Goal: Find specific page/section: Find specific page/section

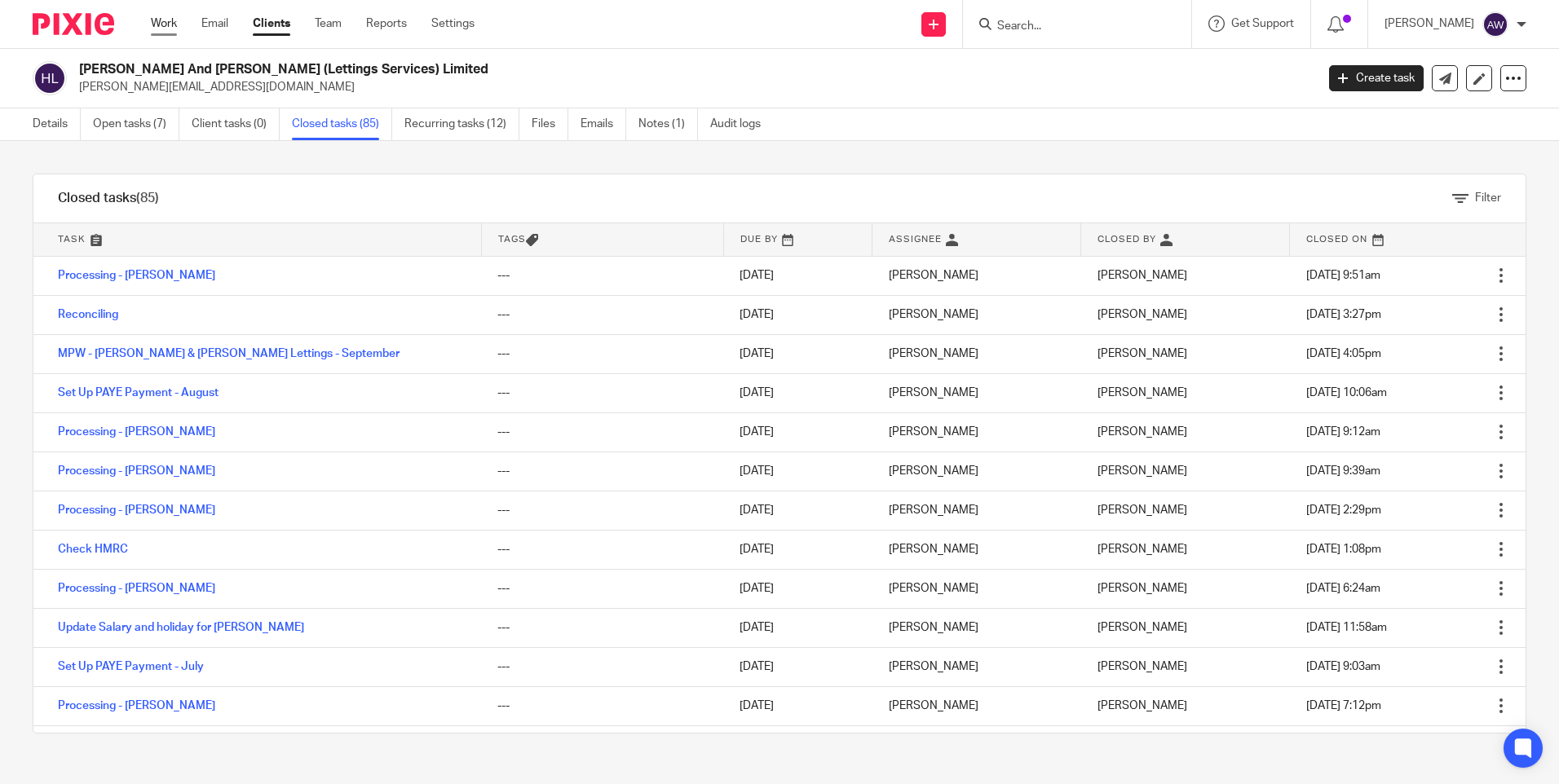
click at [171, 25] on link "Work" at bounding box center [163, 23] width 26 height 16
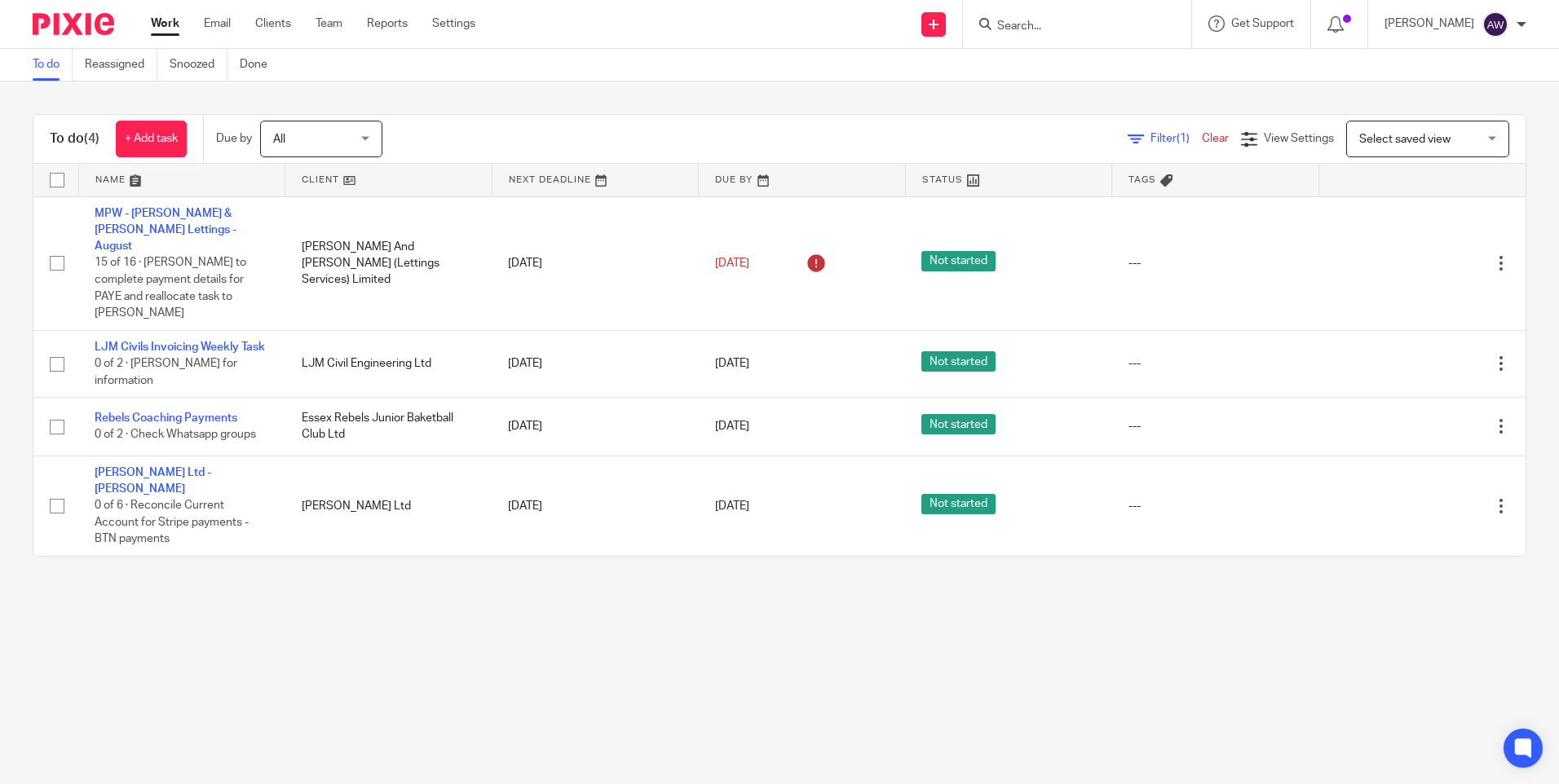
click at [1022, 31] on input "Search" at bounding box center [1070, 27] width 147 height 14
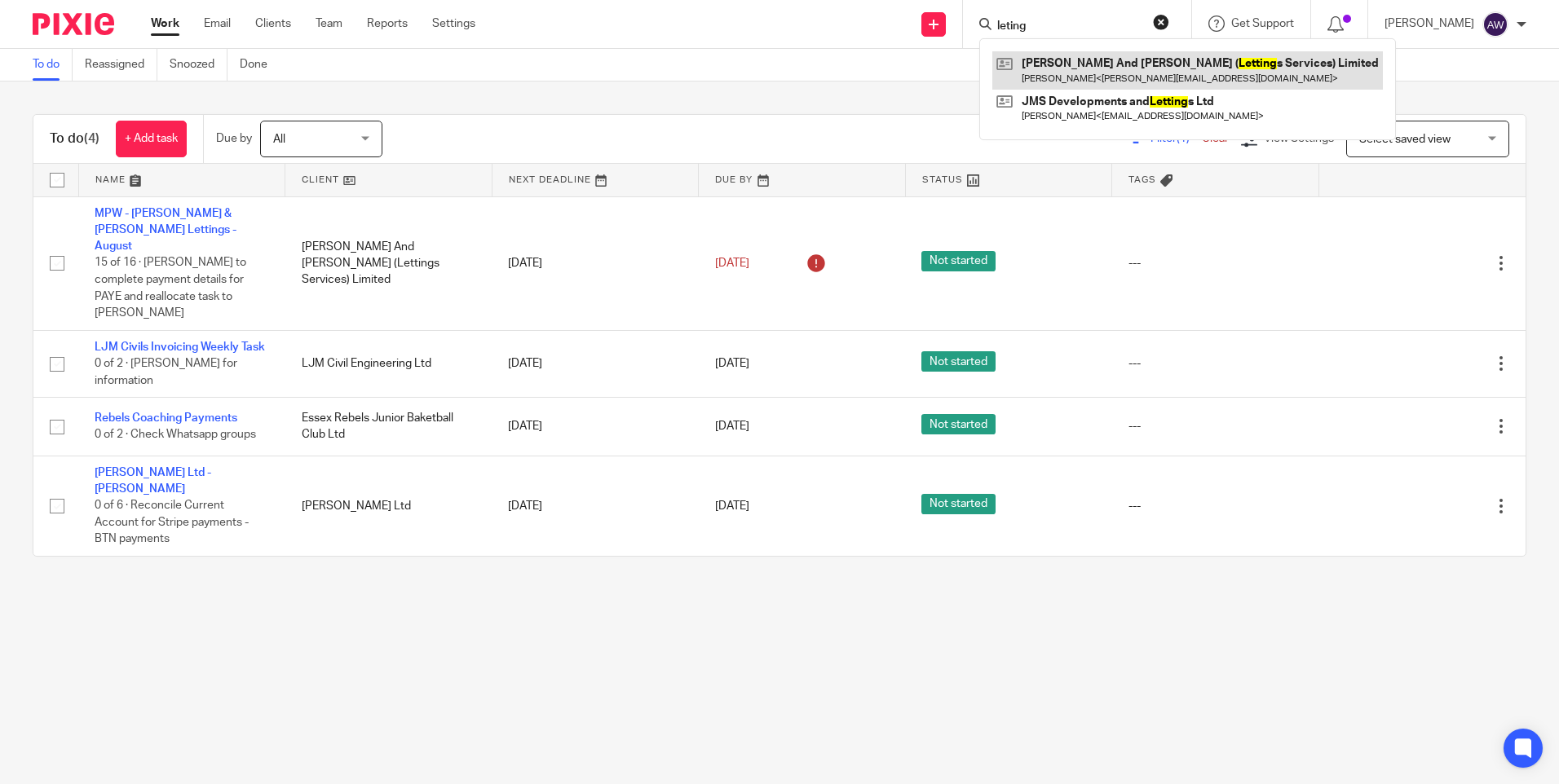
type input "leting"
click at [1136, 67] on link at bounding box center [1188, 70] width 391 height 38
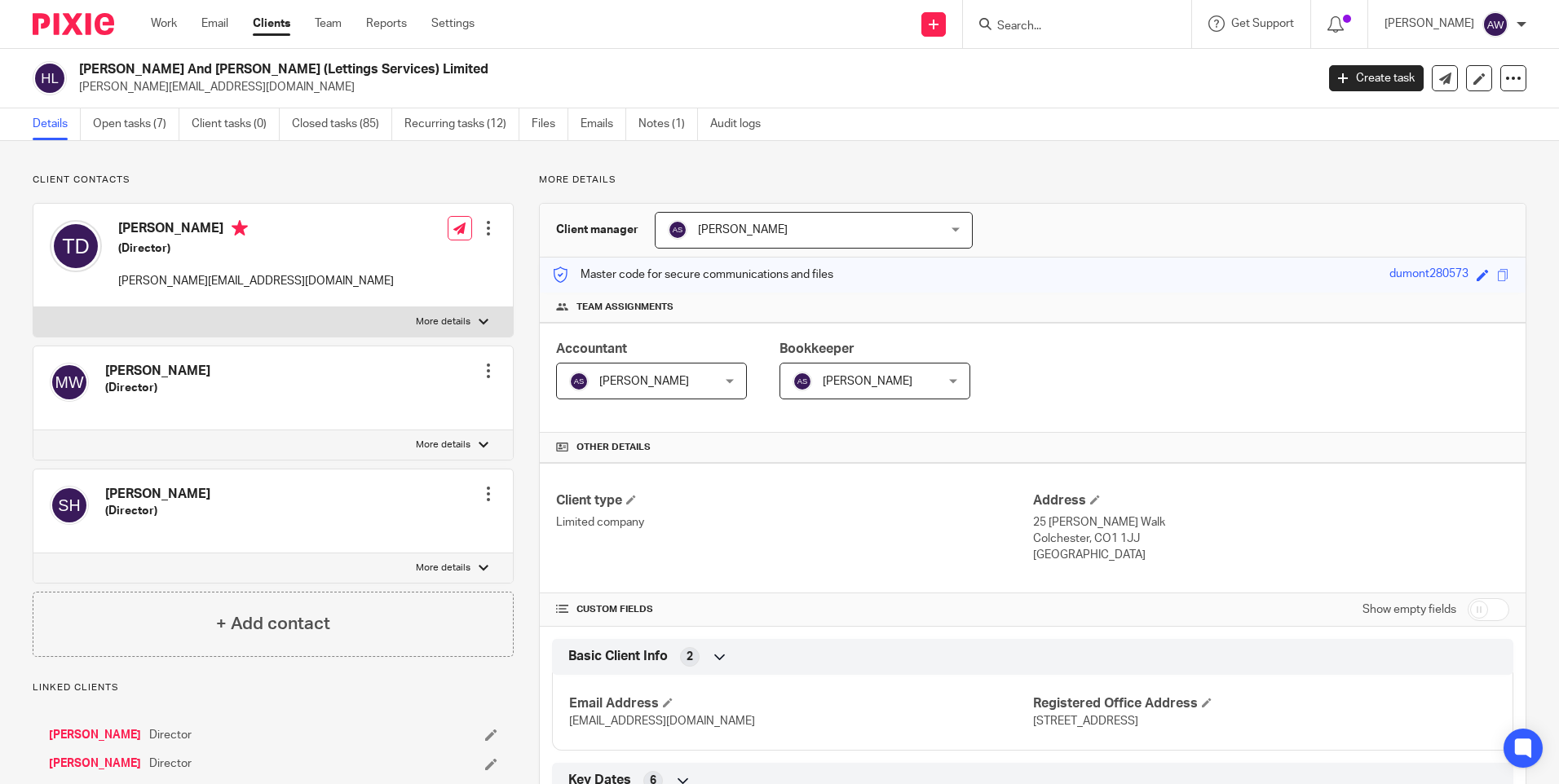
click at [1473, 621] on div "Show empty fields" at bounding box center [1436, 609] width 147 height 32
click at [1469, 616] on input "checkbox" at bounding box center [1489, 609] width 41 height 22
checkbox input "true"
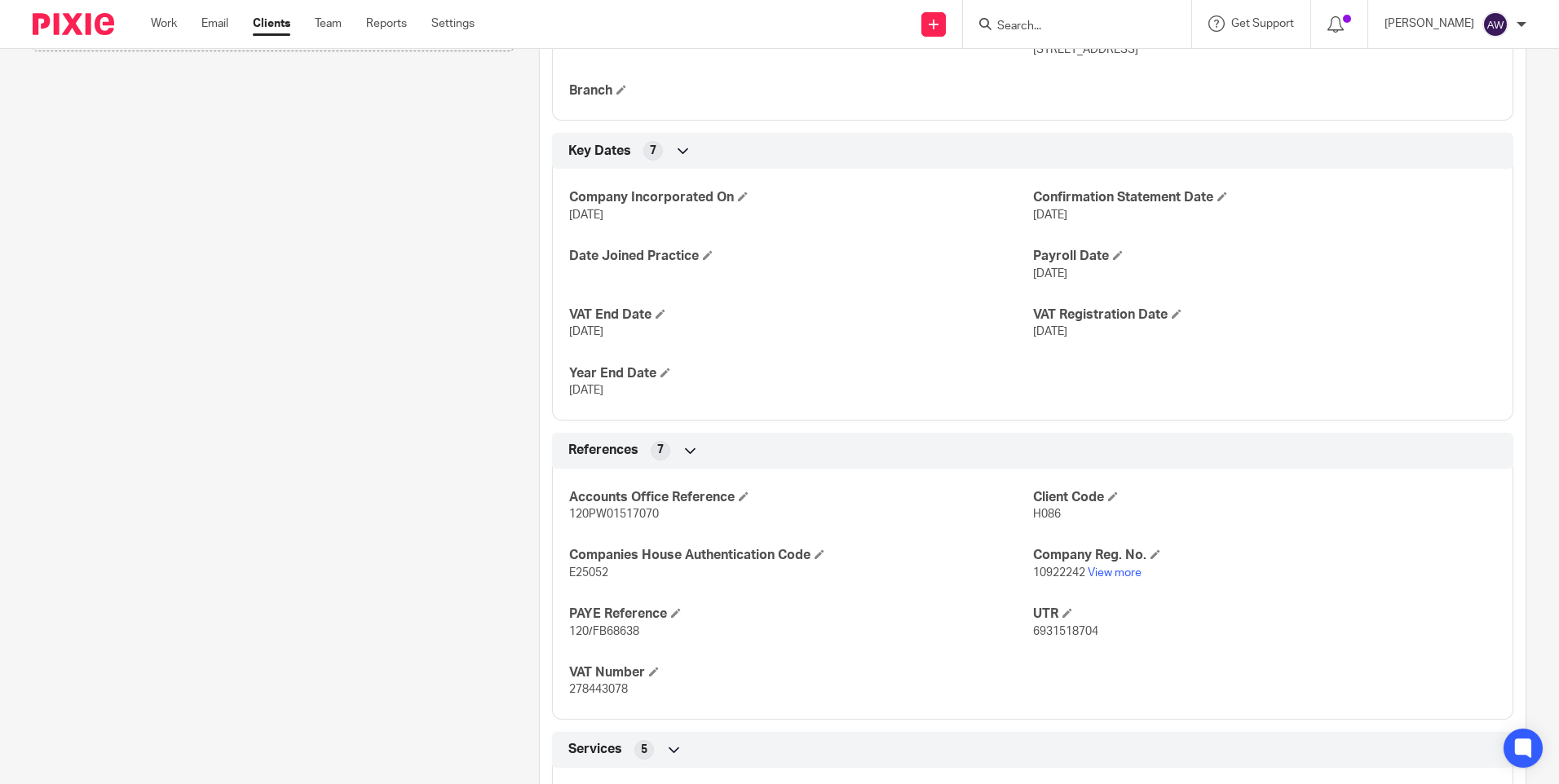
scroll to position [897, 0]
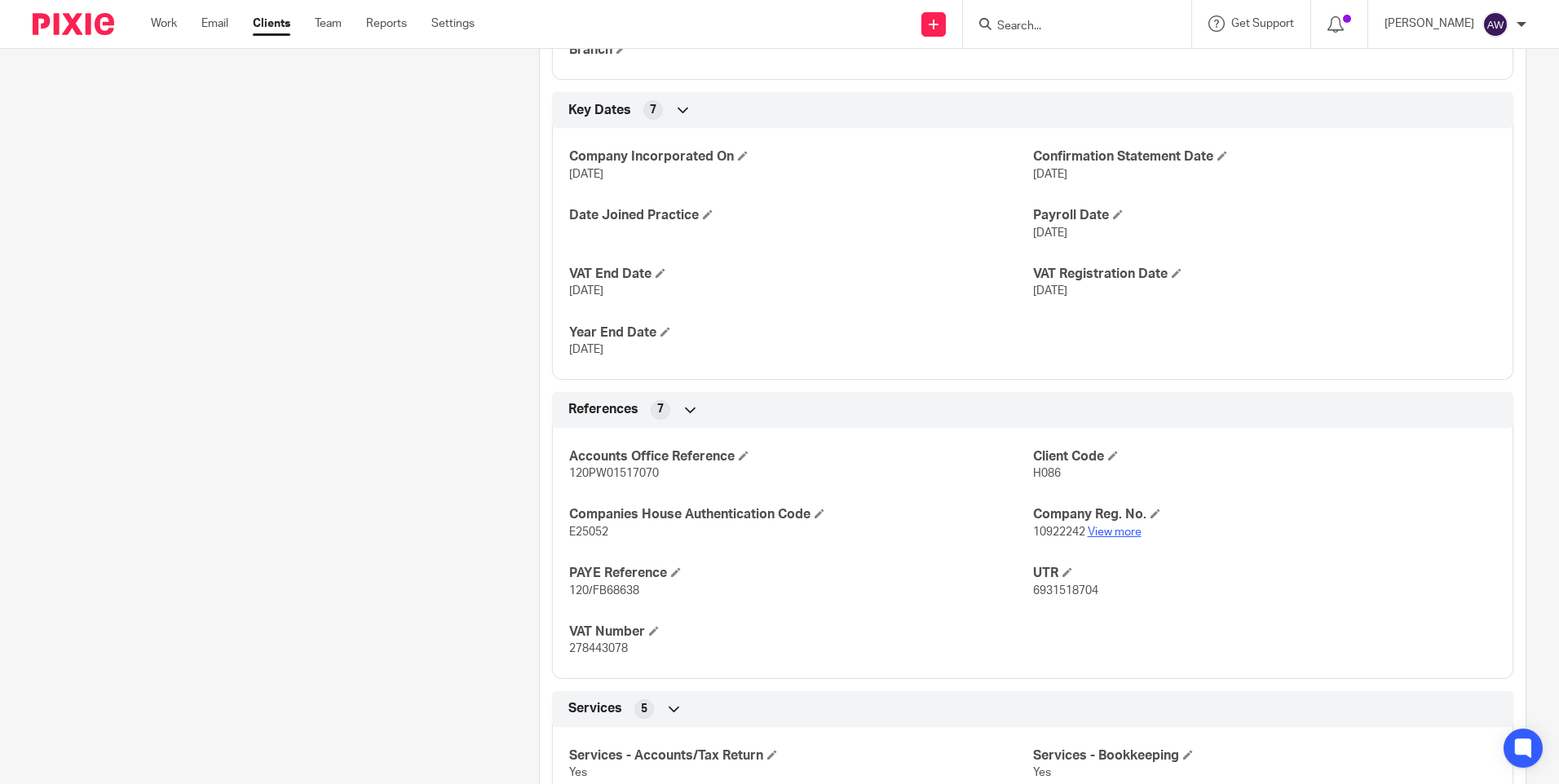
click at [1106, 534] on link "View more" at bounding box center [1115, 532] width 54 height 12
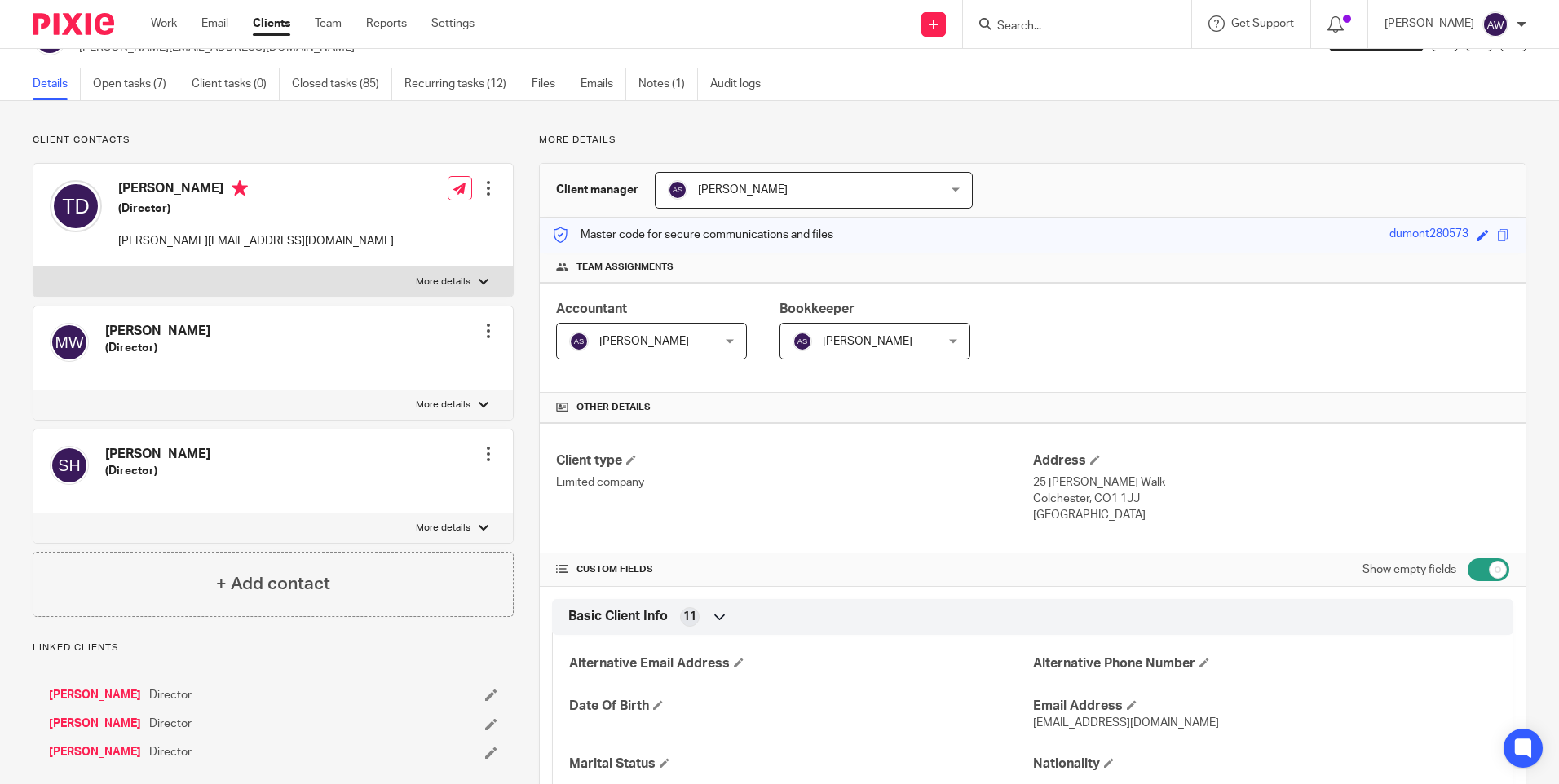
scroll to position [0, 0]
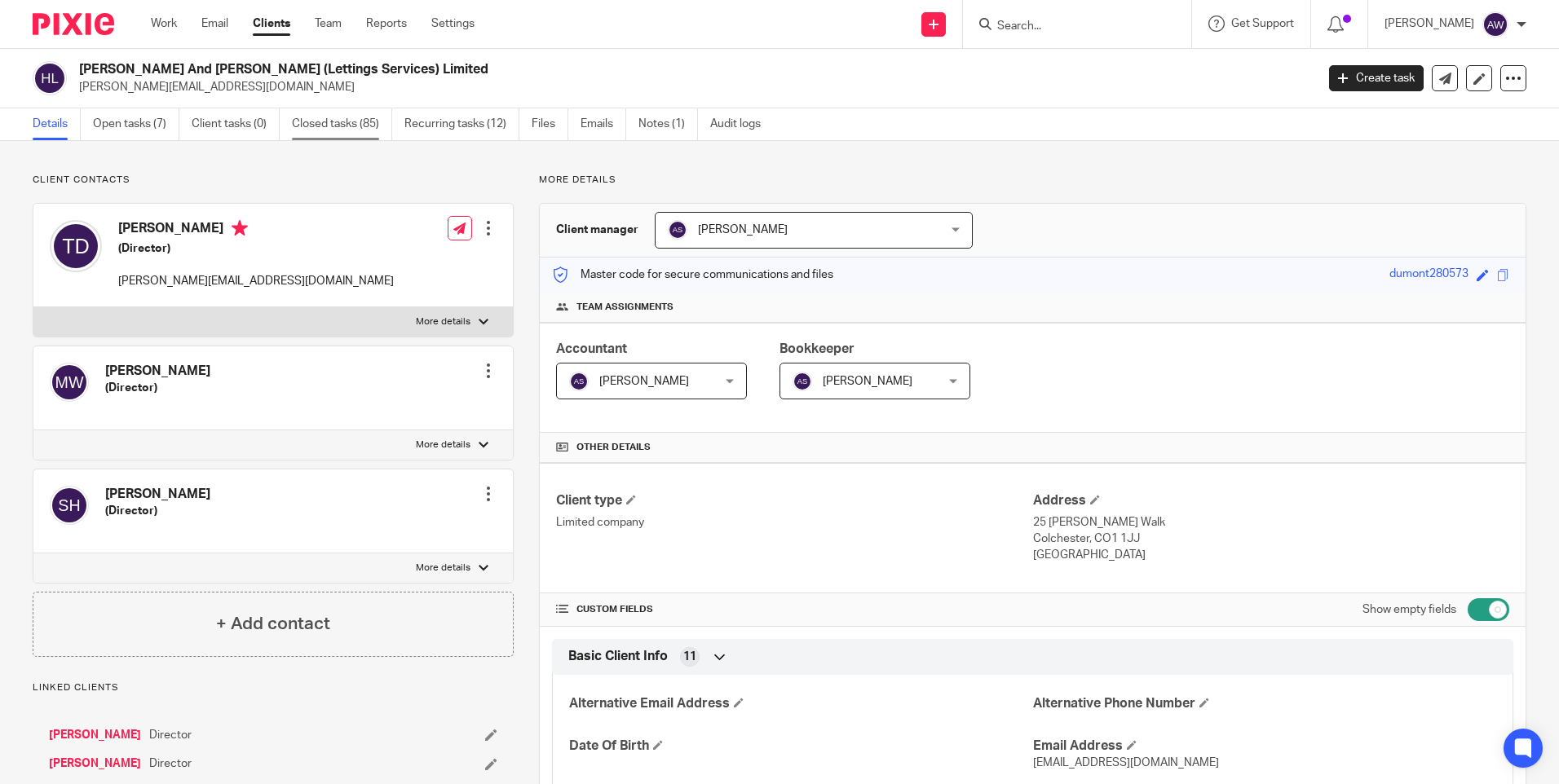
click at [348, 124] on link "Closed tasks (85)" at bounding box center [342, 124] width 100 height 31
